Goal: Information Seeking & Learning: Learn about a topic

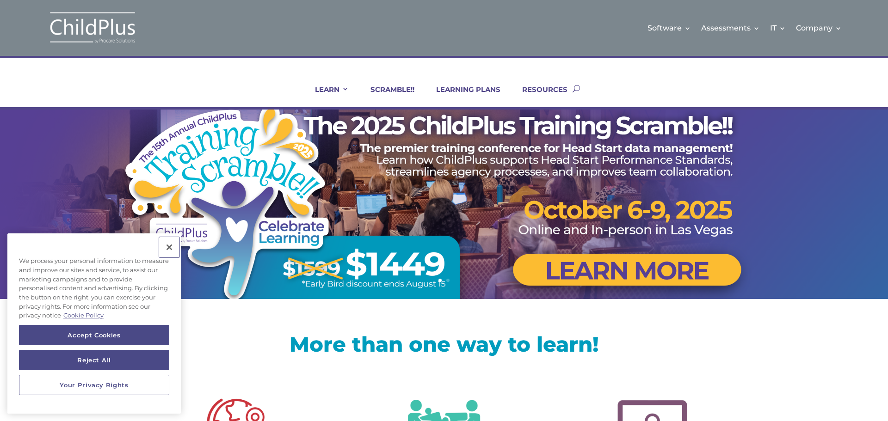
click at [169, 247] on button "Close" at bounding box center [169, 247] width 20 height 20
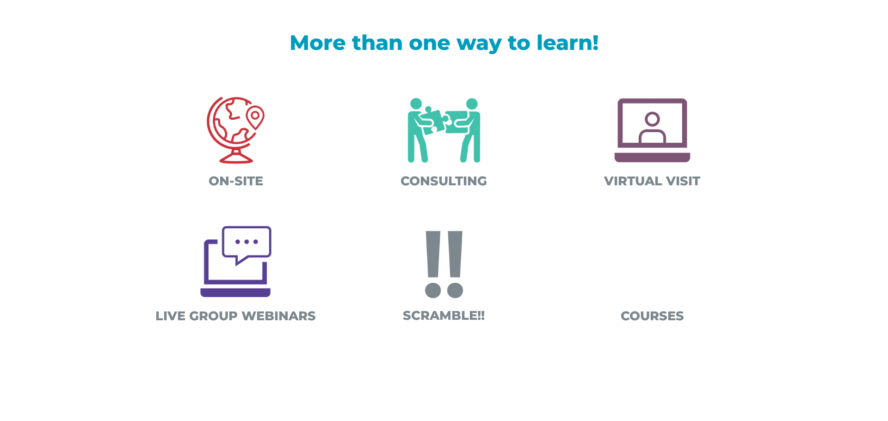
scroll to position [298, 0]
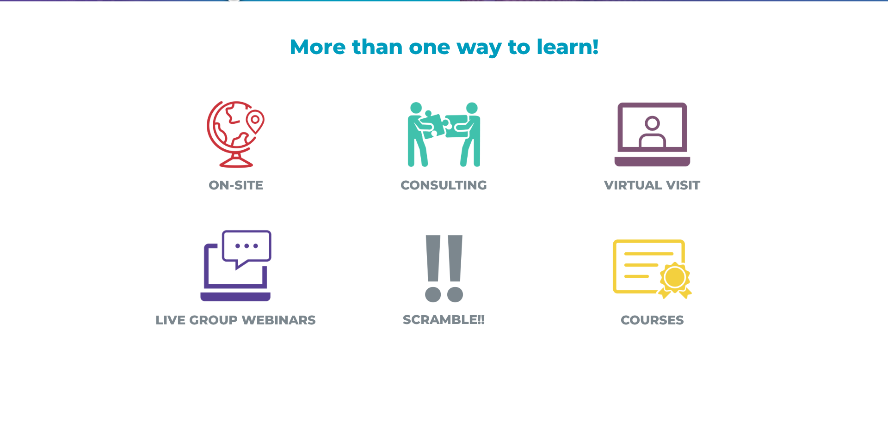
click at [649, 272] on img at bounding box center [652, 269] width 97 height 97
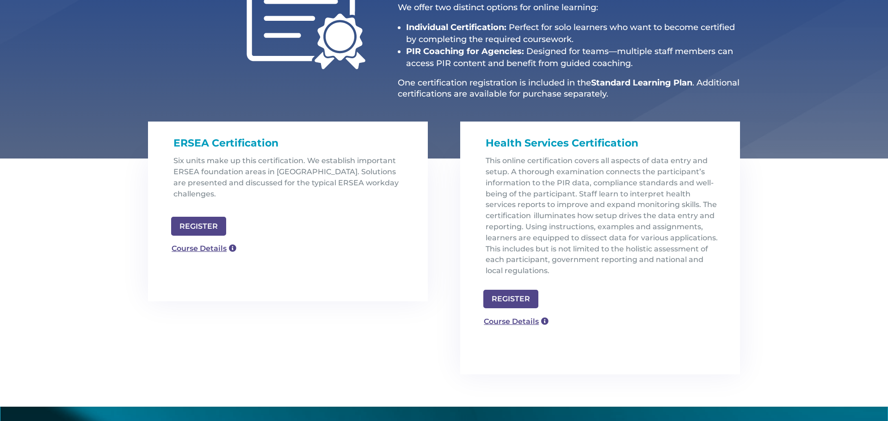
scroll to position [185, 0]
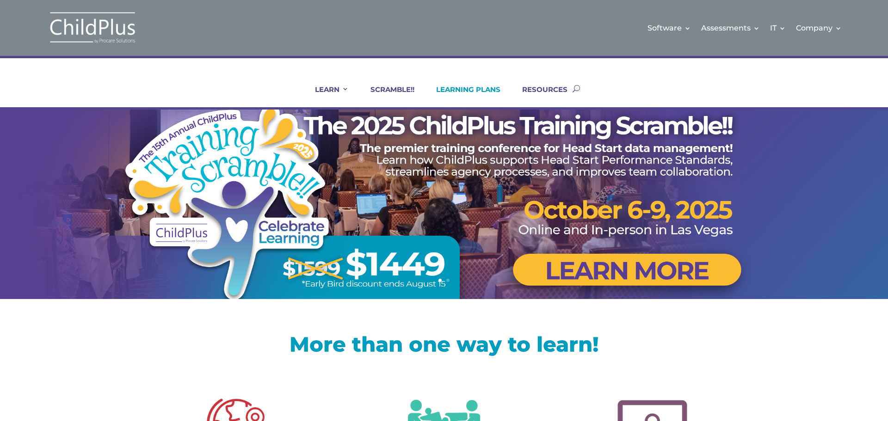
click at [475, 92] on link "LEARNING PLANS" at bounding box center [463, 96] width 76 height 22
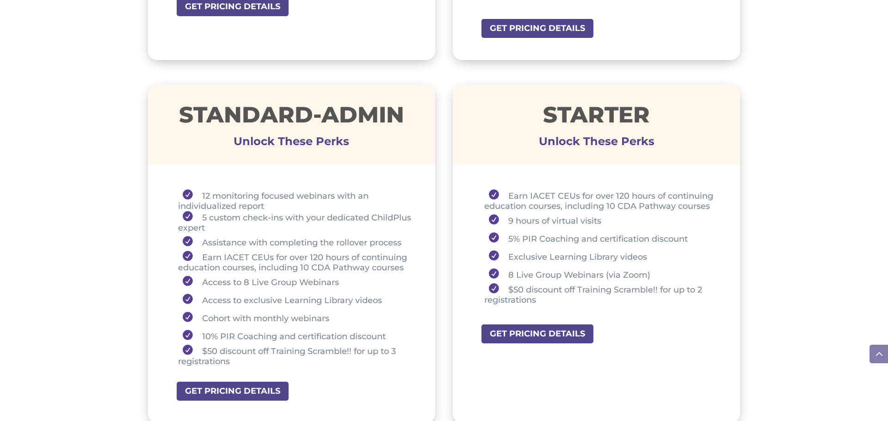
scroll to position [629, 0]
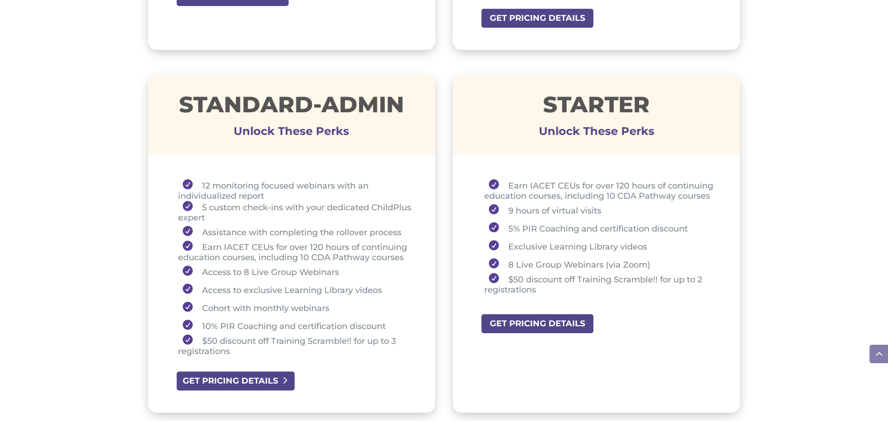
click at [223, 388] on link "GET PRICING DETAILS" at bounding box center [236, 381] width 120 height 21
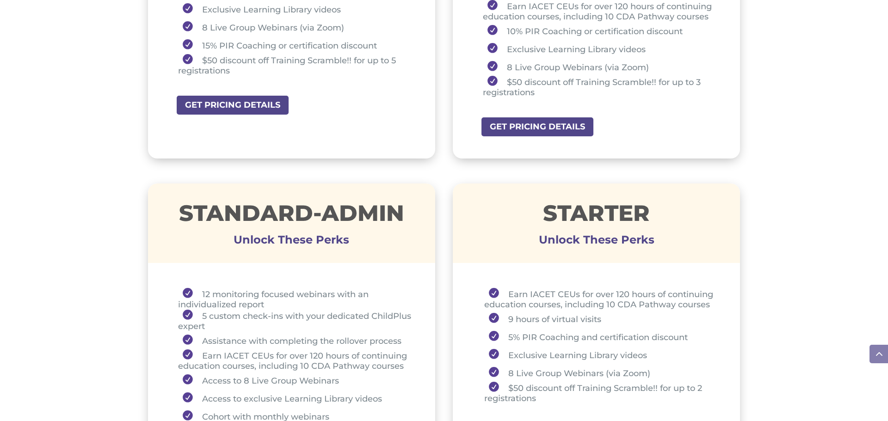
scroll to position [518, 0]
